Goal: Task Accomplishment & Management: Use online tool/utility

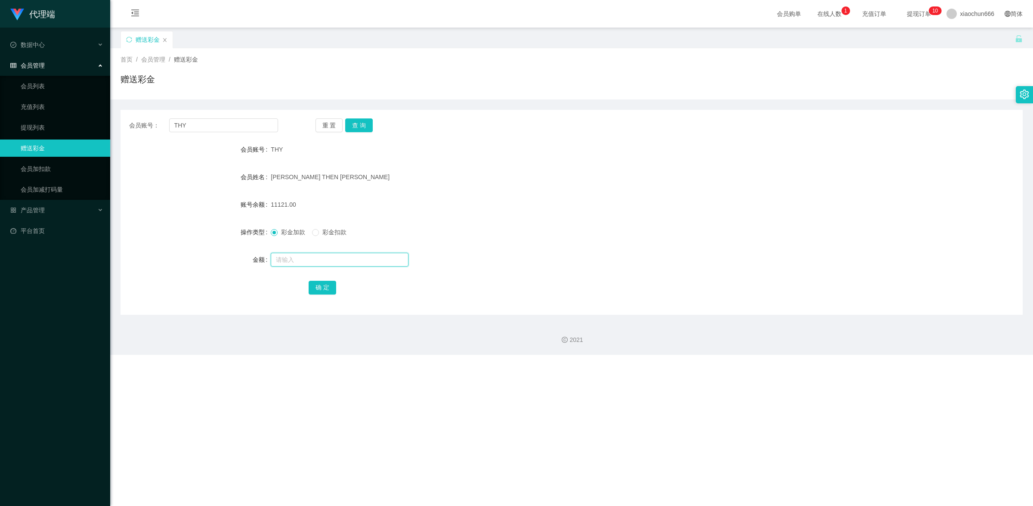
drag, startPoint x: 0, startPoint y: 0, endPoint x: 303, endPoint y: 260, distance: 399.1
click at [303, 261] on input "text" at bounding box center [340, 260] width 138 height 14
type input "8"
click at [318, 291] on button "确 定" at bounding box center [323, 288] width 28 height 14
click at [314, 258] on input "text" at bounding box center [340, 260] width 138 height 14
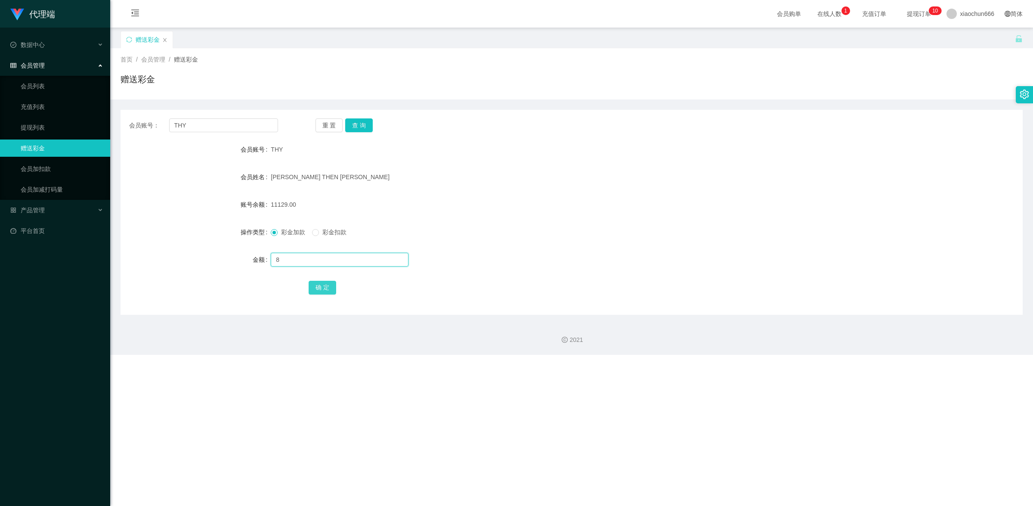
type input "8"
drag, startPoint x: 313, startPoint y: 287, endPoint x: 337, endPoint y: 278, distance: 24.9
click at [313, 287] on button "确 定" at bounding box center [323, 288] width 28 height 14
click at [333, 263] on input "text" at bounding box center [340, 260] width 138 height 14
type input "8"
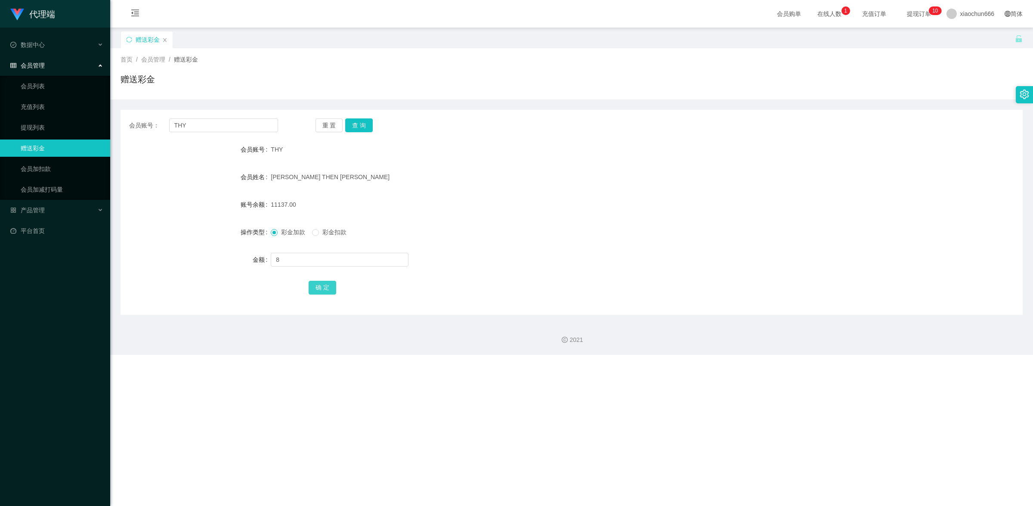
click at [328, 285] on button "确 定" at bounding box center [323, 288] width 28 height 14
